Goal: Information Seeking & Learning: Check status

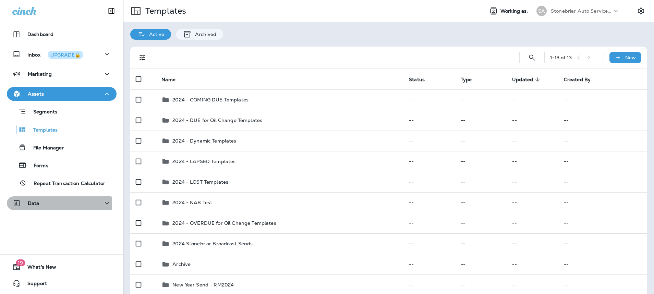
drag, startPoint x: 31, startPoint y: 204, endPoint x: 38, endPoint y: 193, distance: 13.4
click at [34, 197] on button "Data" at bounding box center [62, 203] width 110 height 14
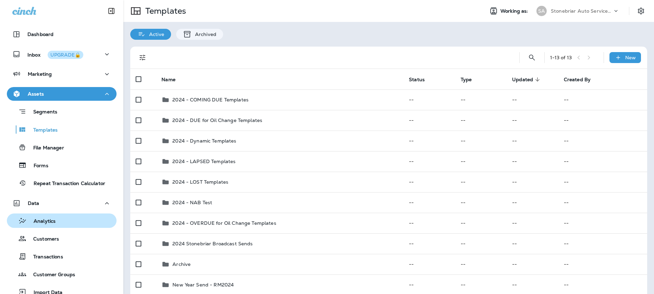
click at [36, 222] on p "Analytics" at bounding box center [41, 221] width 29 height 7
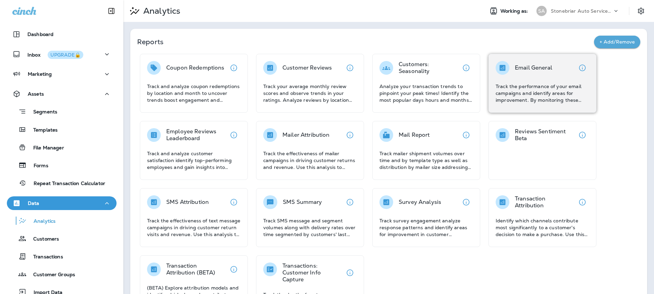
click at [532, 79] on div "Email General Track the performance of your email campaigns and identify areas …" at bounding box center [543, 82] width 94 height 43
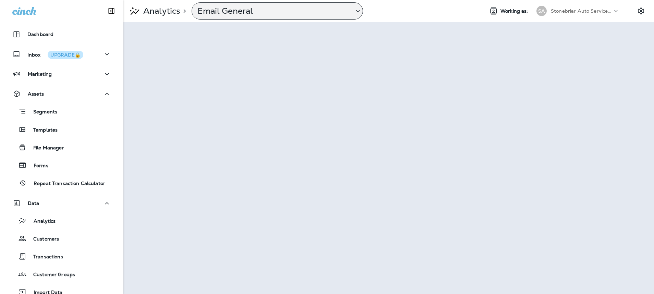
click at [243, 13] on p "Email General" at bounding box center [273, 11] width 151 height 10
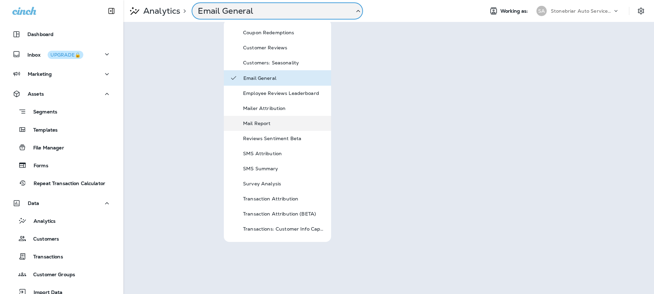
click at [259, 123] on p "Mail Report" at bounding box center [284, 123] width 82 height 5
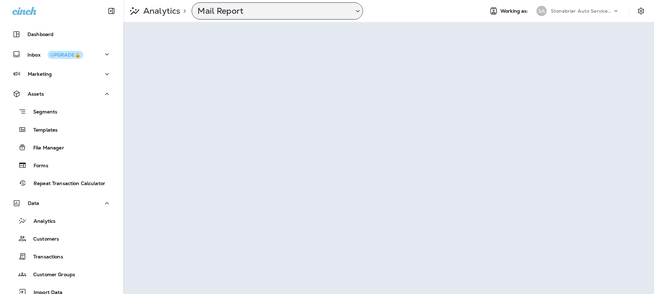
click at [354, 9] on icon at bounding box center [358, 11] width 8 height 9
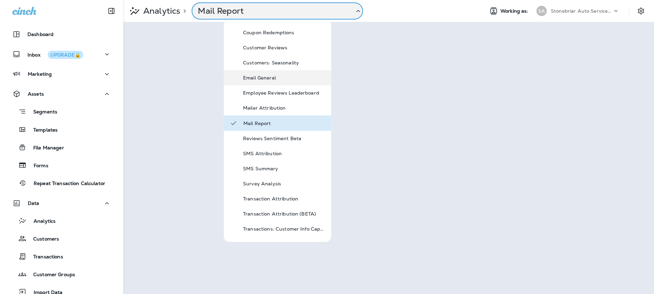
click at [256, 77] on p "Email General" at bounding box center [284, 77] width 82 height 5
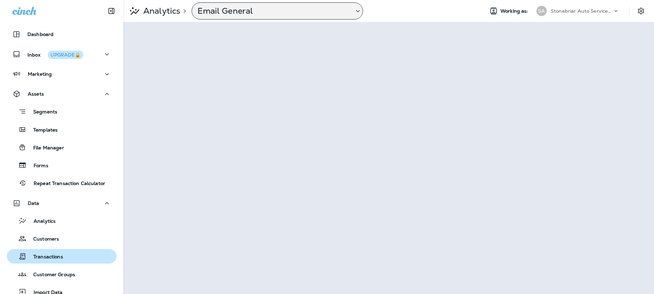
click at [49, 256] on p "Transactions" at bounding box center [44, 257] width 37 height 7
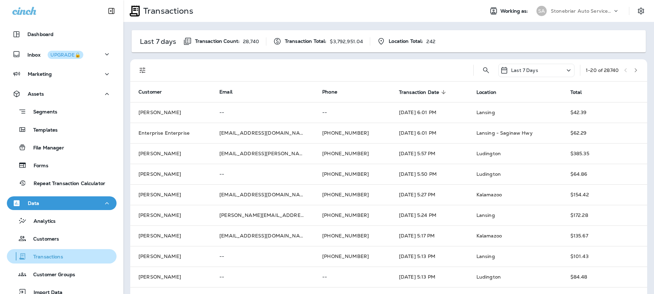
click at [34, 253] on div "Transactions" at bounding box center [36, 256] width 53 height 10
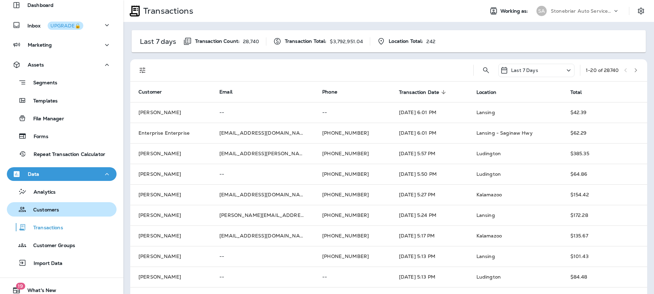
scroll to position [52, 0]
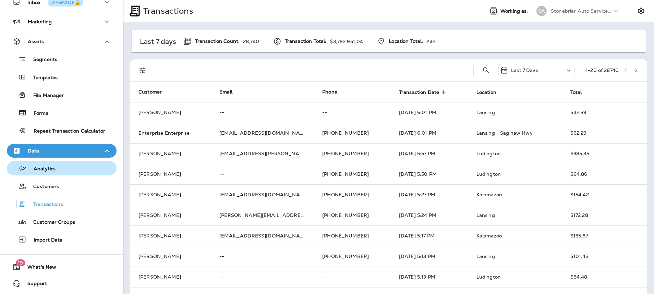
click at [42, 169] on p "Analytics" at bounding box center [41, 169] width 29 height 7
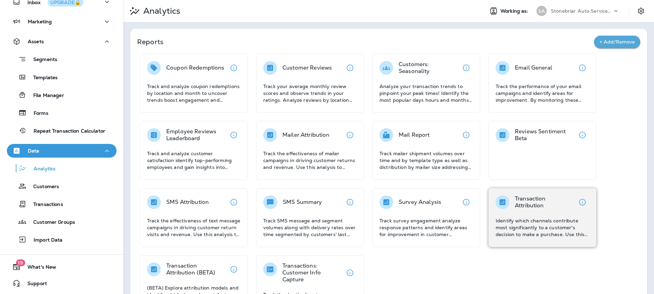
click at [531, 206] on p "Transaction Attribution" at bounding box center [545, 202] width 61 height 14
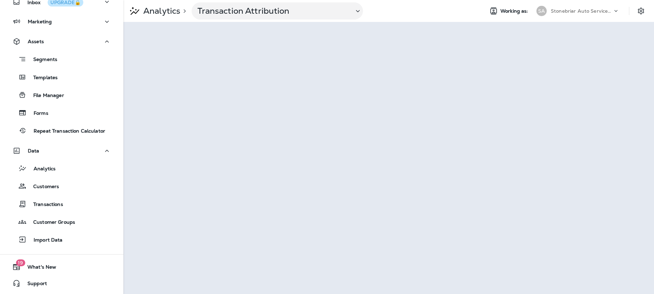
drag, startPoint x: 453, startPoint y: 13, endPoint x: 561, endPoint y: 21, distance: 108.6
click at [561, 21] on div "Analytics > Transaction Attribution Working as: SA Stonebriar Auto Services Gro…" at bounding box center [388, 11] width 531 height 22
